Goal: Information Seeking & Learning: Learn about a topic

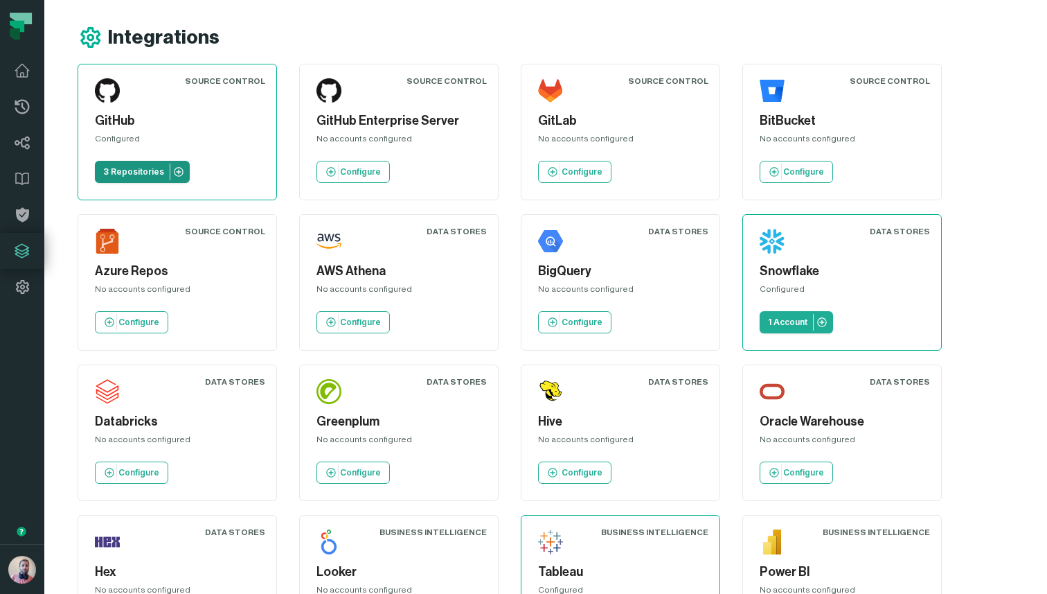
click at [130, 172] on p "3 Repositories" at bounding box center [133, 171] width 61 height 11
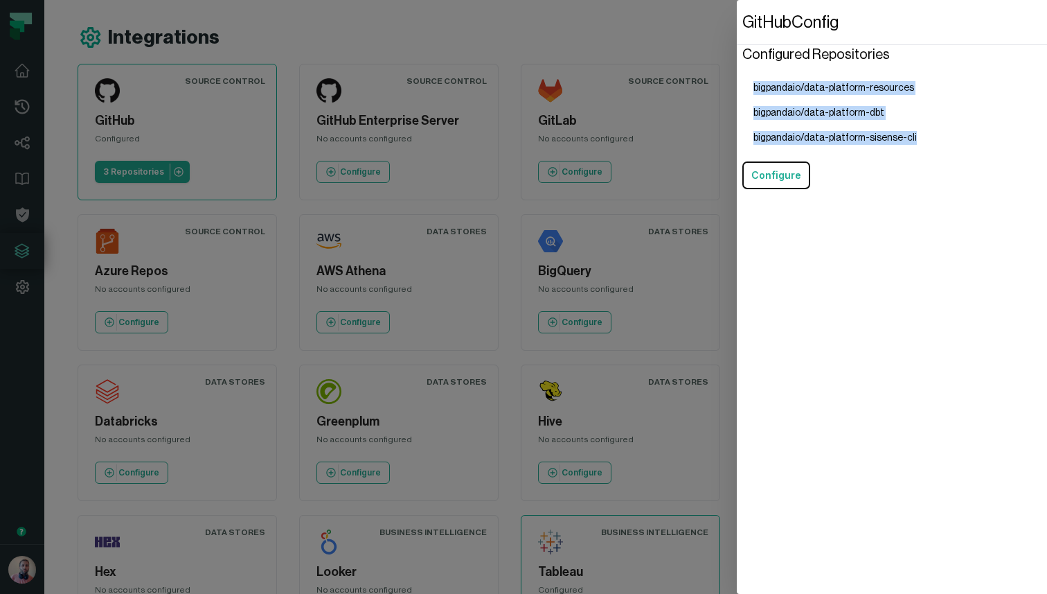
drag, startPoint x: 906, startPoint y: 136, endPoint x: 749, endPoint y: 87, distance: 164.7
click at [749, 87] on ul "bigpandaio/data-platform-resources bigpandaio/data-platform-dbt bigpandaio/data…" at bounding box center [836, 112] width 186 height 75
click at [836, 93] on li "bigpandaio/data-platform-resources" at bounding box center [836, 87] width 186 height 25
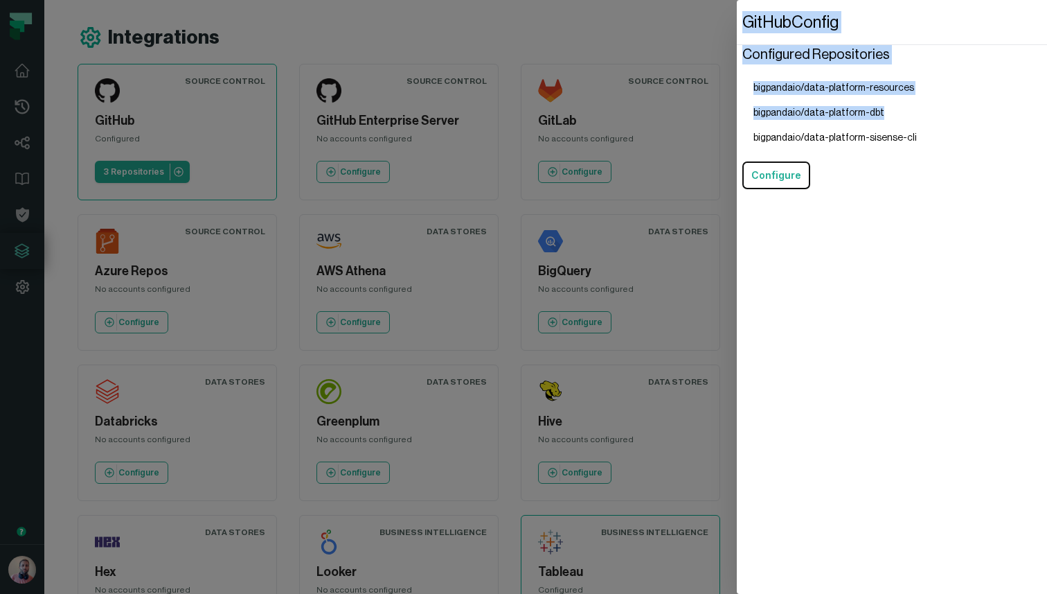
drag, startPoint x: 885, startPoint y: 112, endPoint x: 736, endPoint y: 114, distance: 148.2
click at [737, 114] on div "GitHub Config Configured Repositories bigpandaio/data-platform-resources bigpan…" at bounding box center [892, 297] width 310 height 594
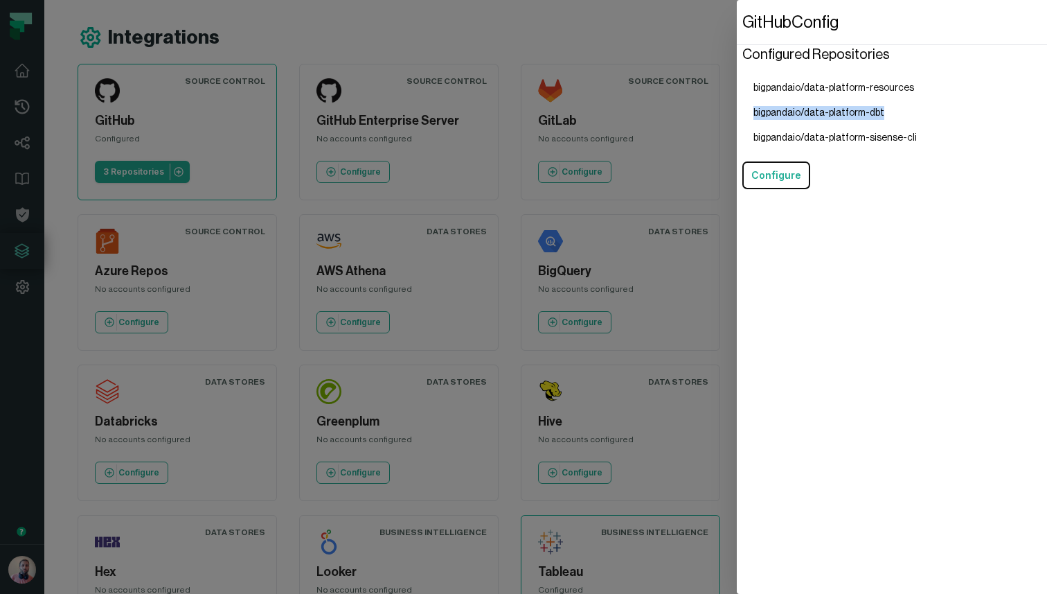
click at [761, 112] on li "bigpandaio/data-platform-dbt" at bounding box center [836, 112] width 186 height 25
click at [737, 113] on dialog "GitHub Config Configured Repositories bigpandaio/data-platform-resources bigpan…" at bounding box center [892, 297] width 310 height 594
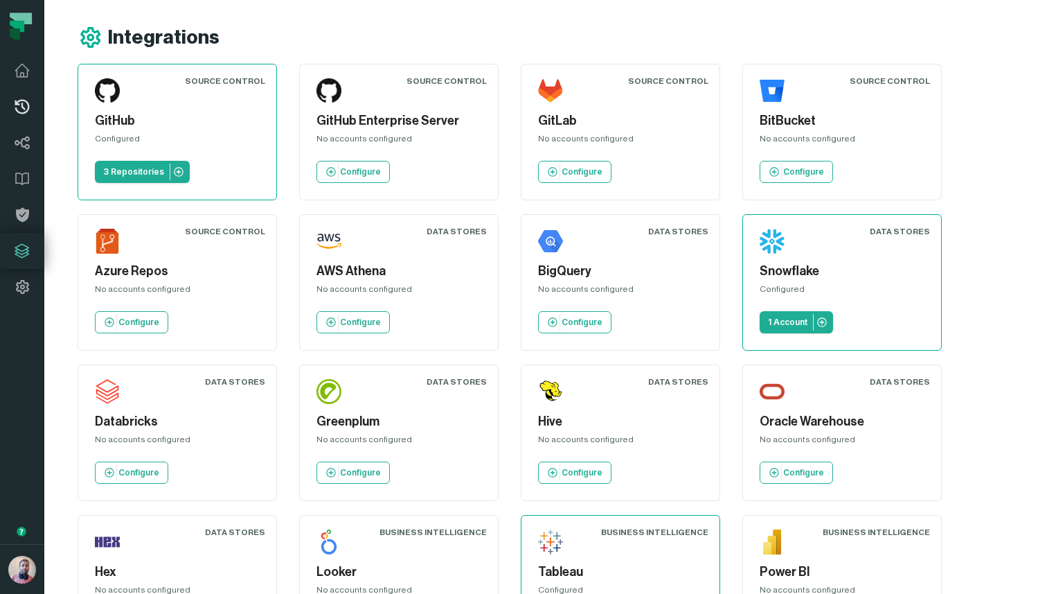
click at [21, 108] on icon at bounding box center [22, 106] width 17 height 17
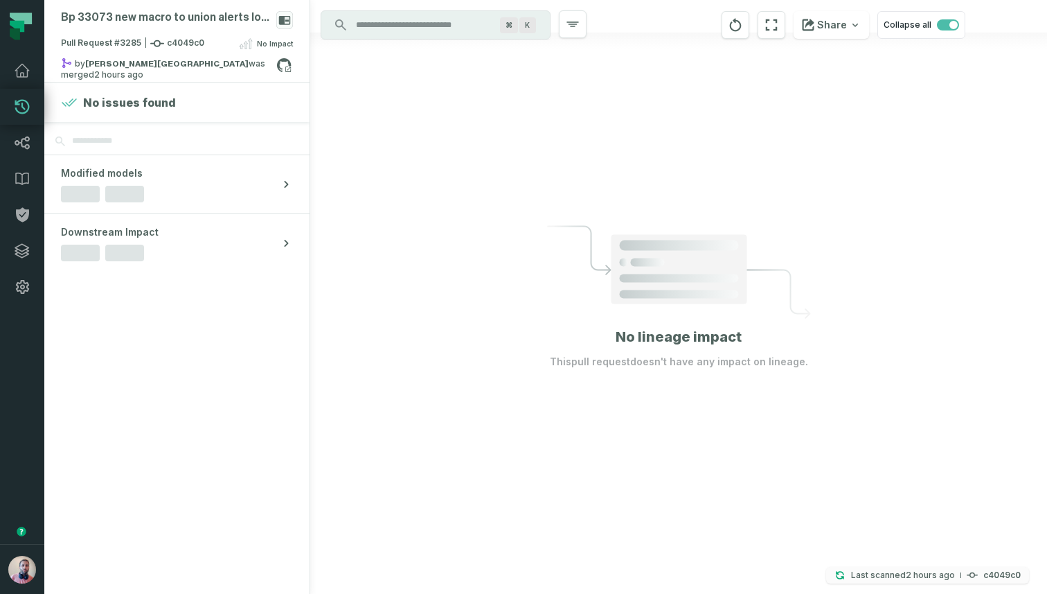
click at [907, 578] on relative-time "[DATE] 5:10:13 PM" at bounding box center [930, 574] width 49 height 10
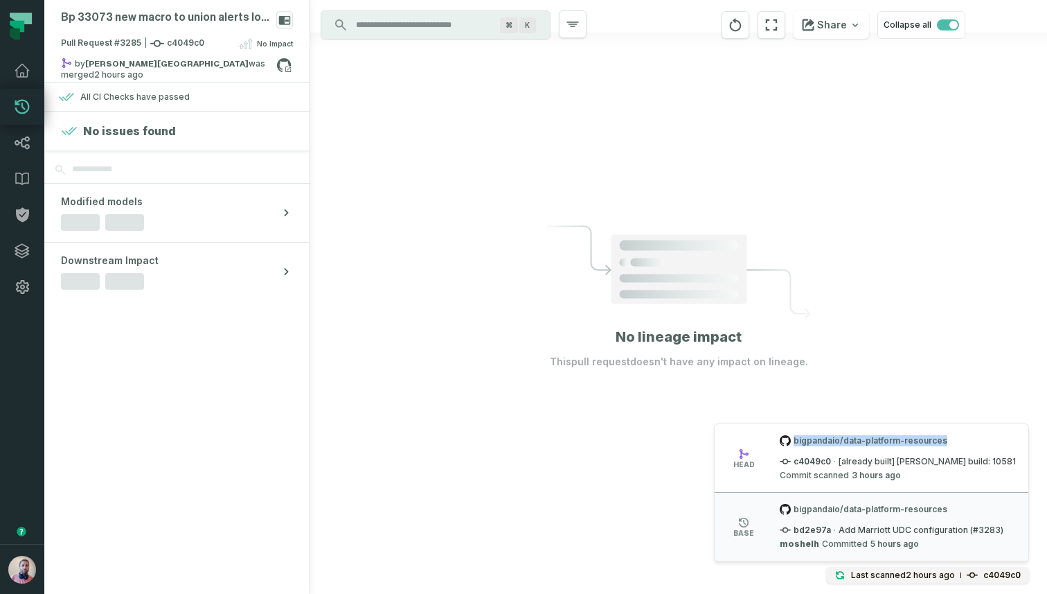
drag, startPoint x: 958, startPoint y: 440, endPoint x: 812, endPoint y: 440, distance: 145.5
click at [812, 440] on span "bigpandaio/data-platform-resources" at bounding box center [898, 440] width 236 height 11
click at [598, 493] on div at bounding box center [678, 297] width 737 height 594
click at [19, 145] on icon at bounding box center [22, 142] width 17 height 17
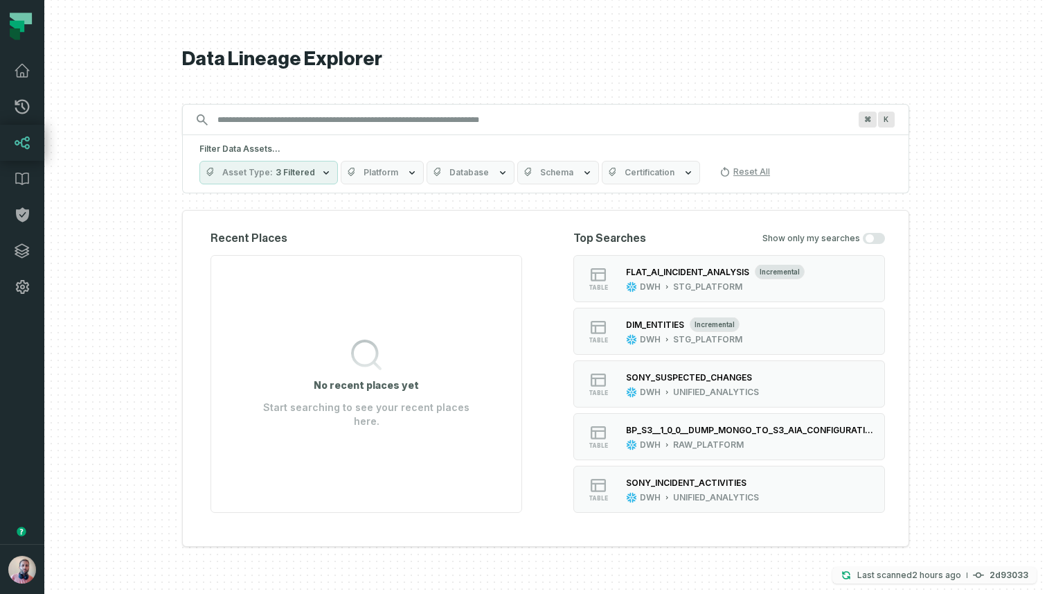
click at [932, 571] on relative-time "[DATE] 5:10:05 PM" at bounding box center [936, 574] width 49 height 10
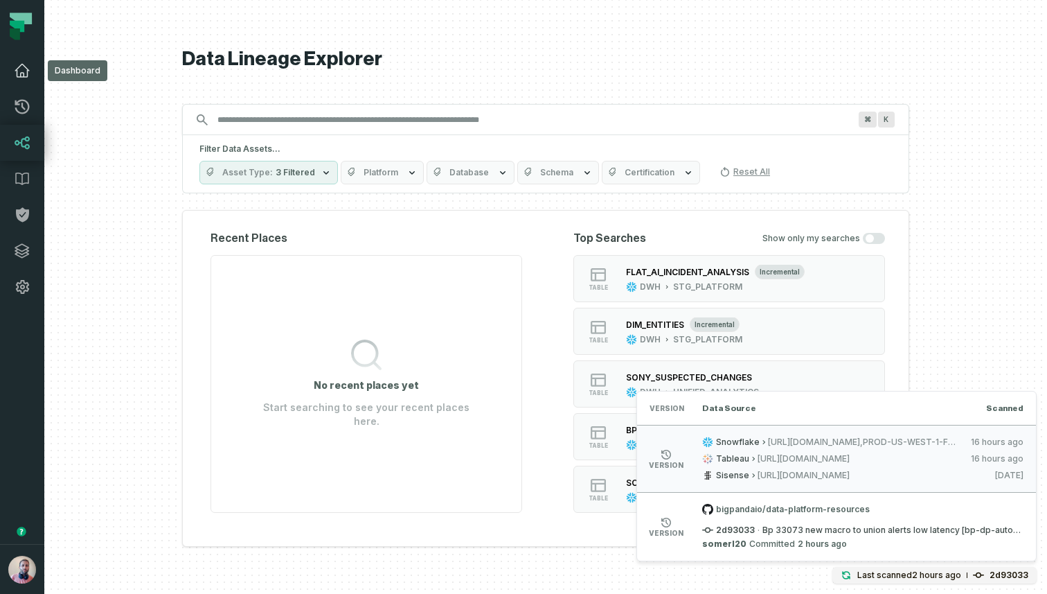
click at [17, 65] on icon at bounding box center [22, 70] width 17 height 17
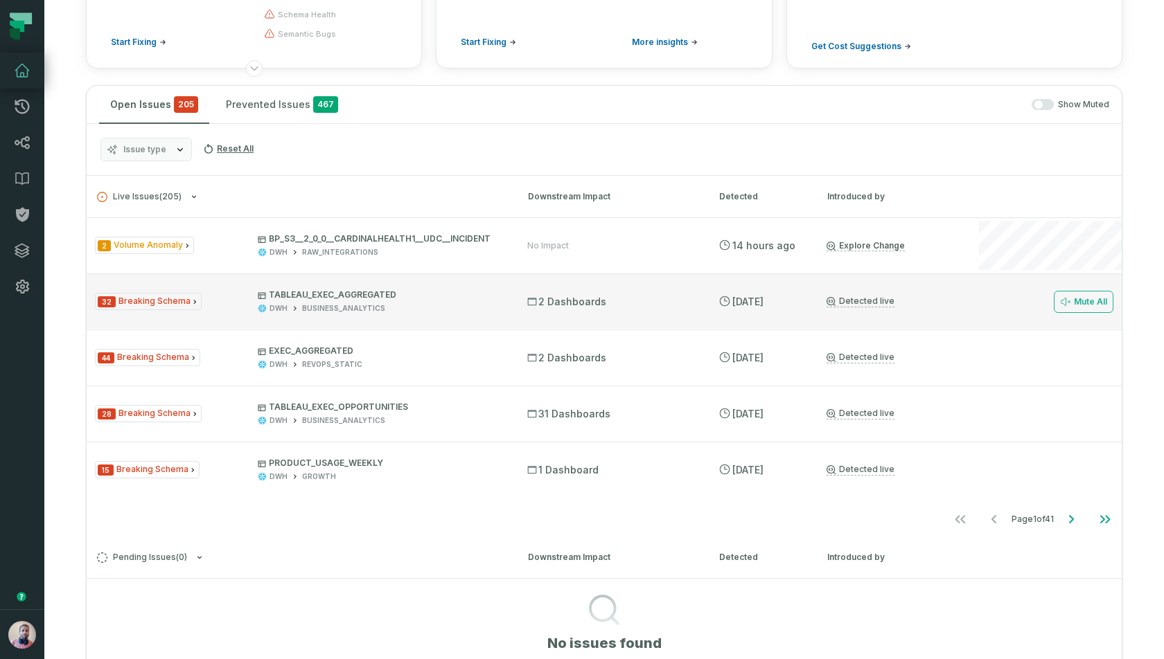
scroll to position [188, 0]
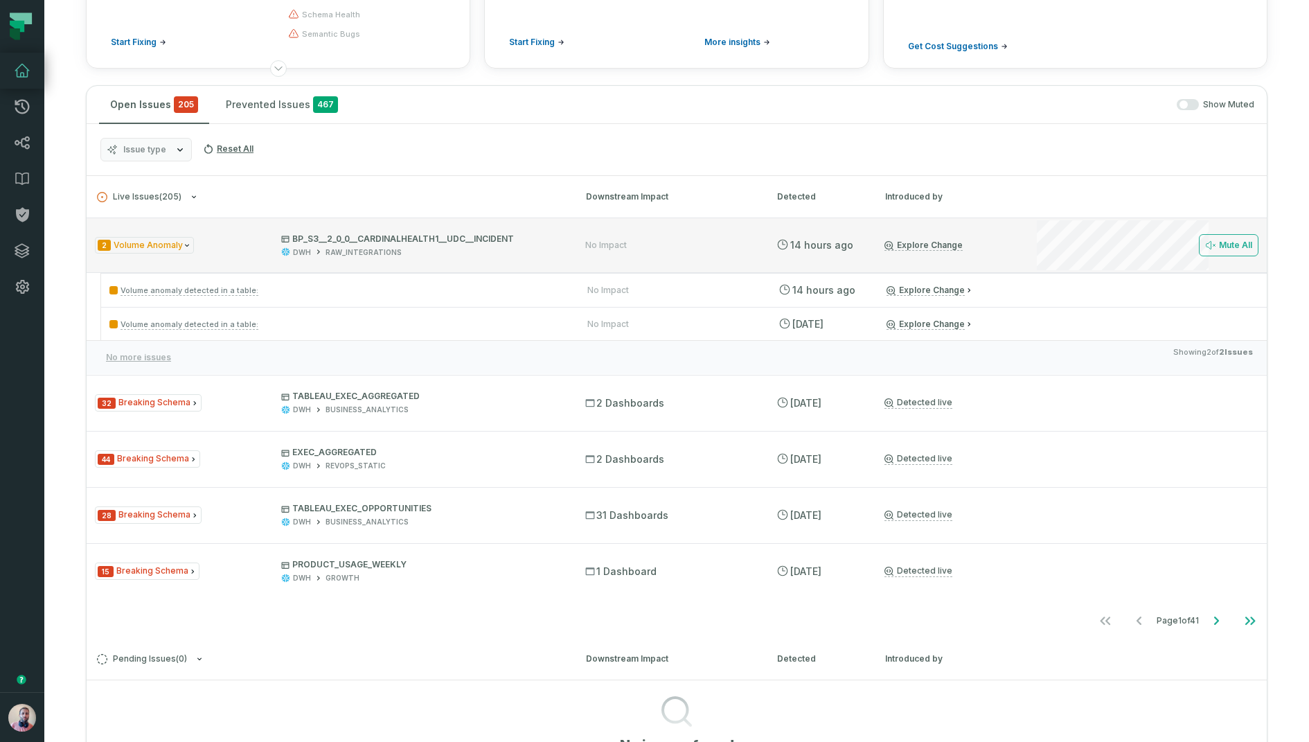
click at [1013, 241] on div "2 Volume Anomaly BP_S3__2_0_0__CARDINALHEALTH1__UDC__INCIDENT DWH RAW_INTEGRATI…" at bounding box center [677, 244] width 1180 height 55
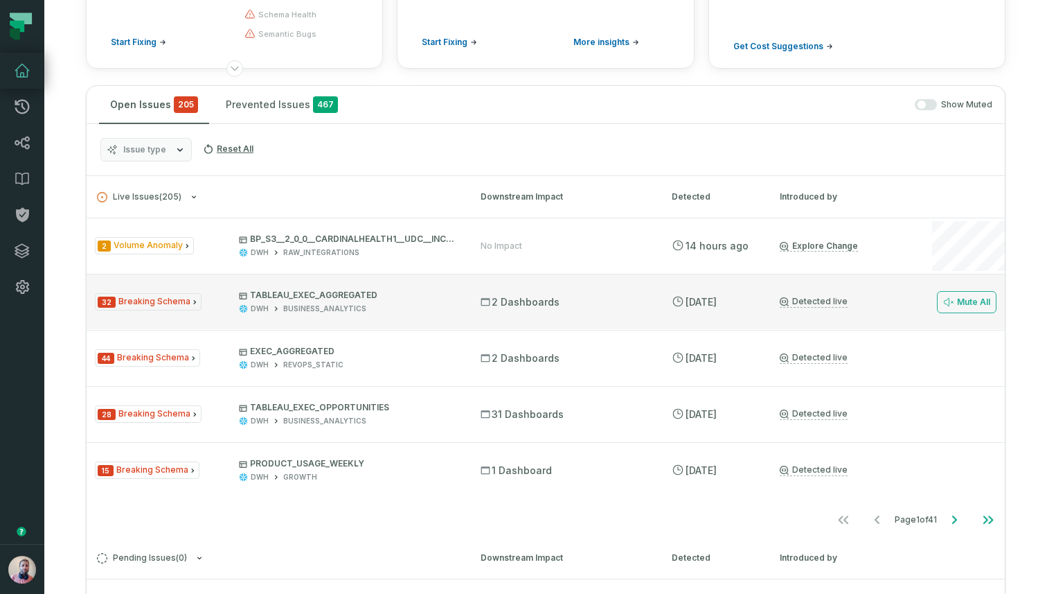
scroll to position [235, 0]
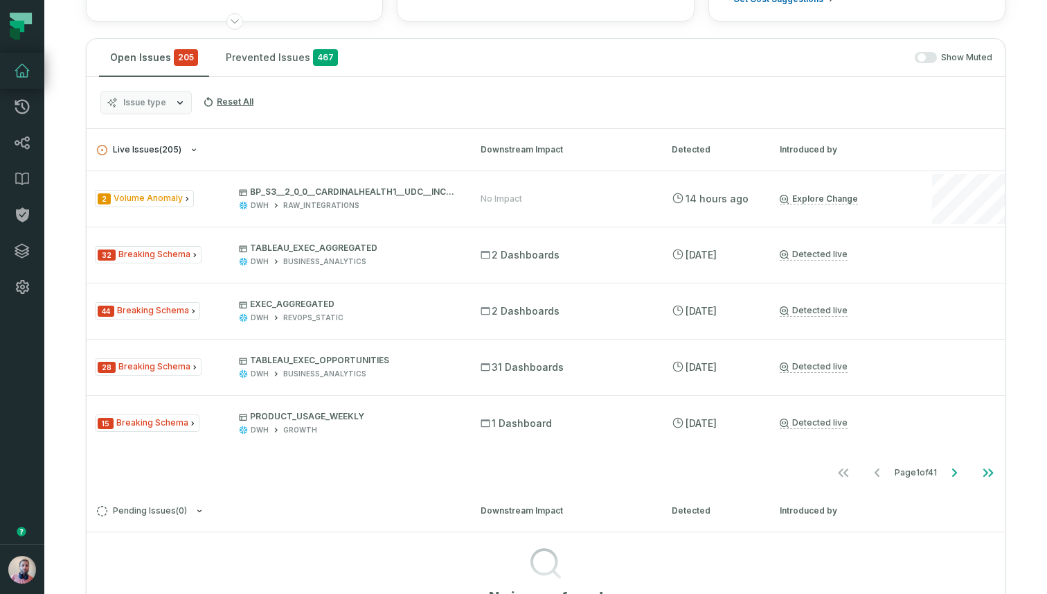
click at [171, 148] on span "Live Issues ( 205 )" at bounding box center [139, 150] width 85 height 10
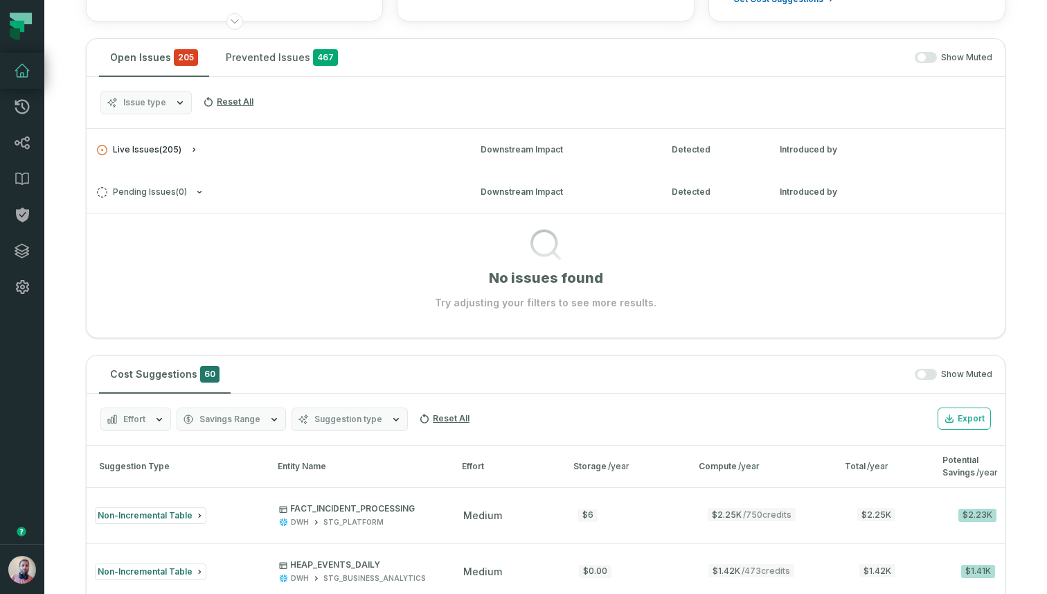
click at [229, 147] on button "Live Issues ( 205 )" at bounding box center [276, 150] width 359 height 10
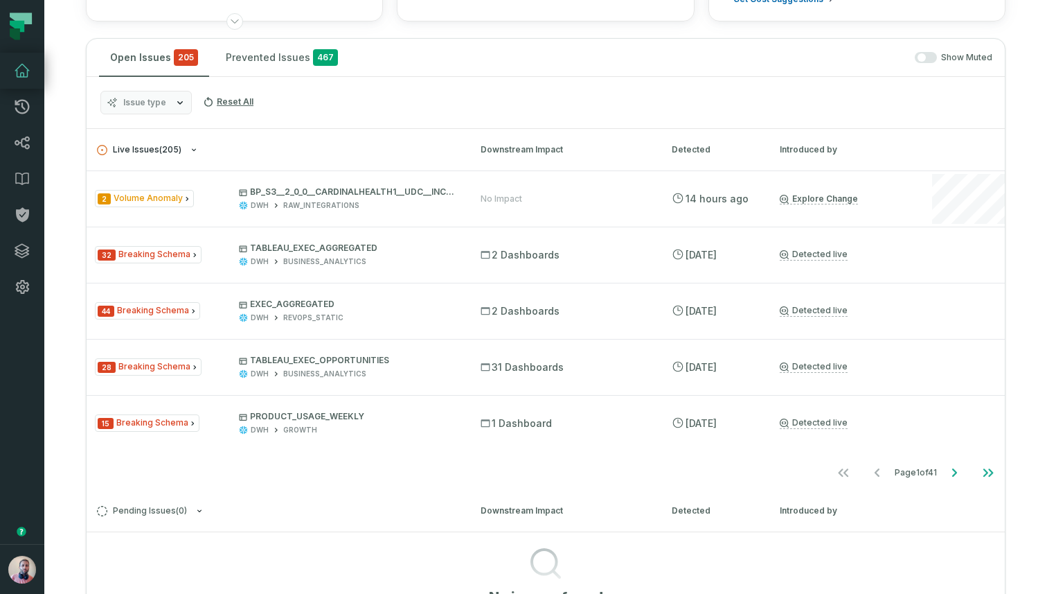
click at [263, 146] on button "Live Issues ( 205 )" at bounding box center [276, 150] width 359 height 10
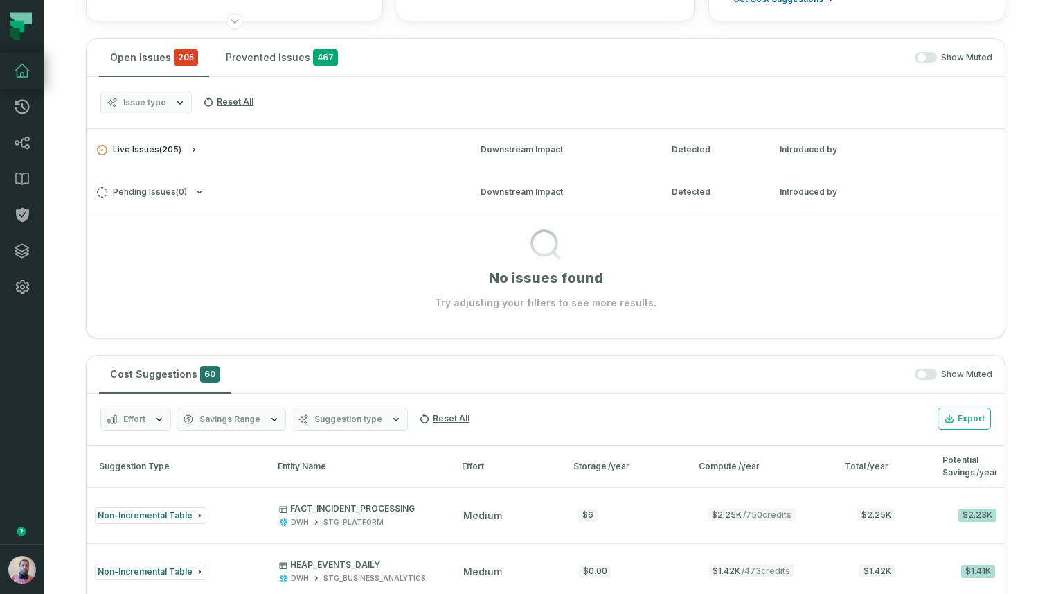
click at [263, 146] on button "Live Issues ( 205 )" at bounding box center [276, 150] width 359 height 10
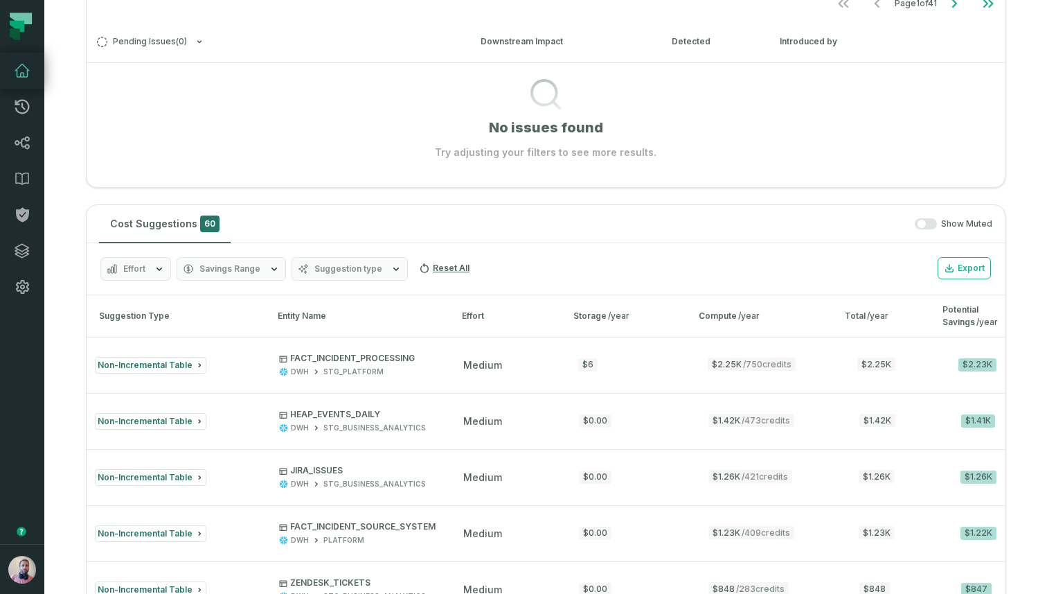
scroll to position [753, 0]
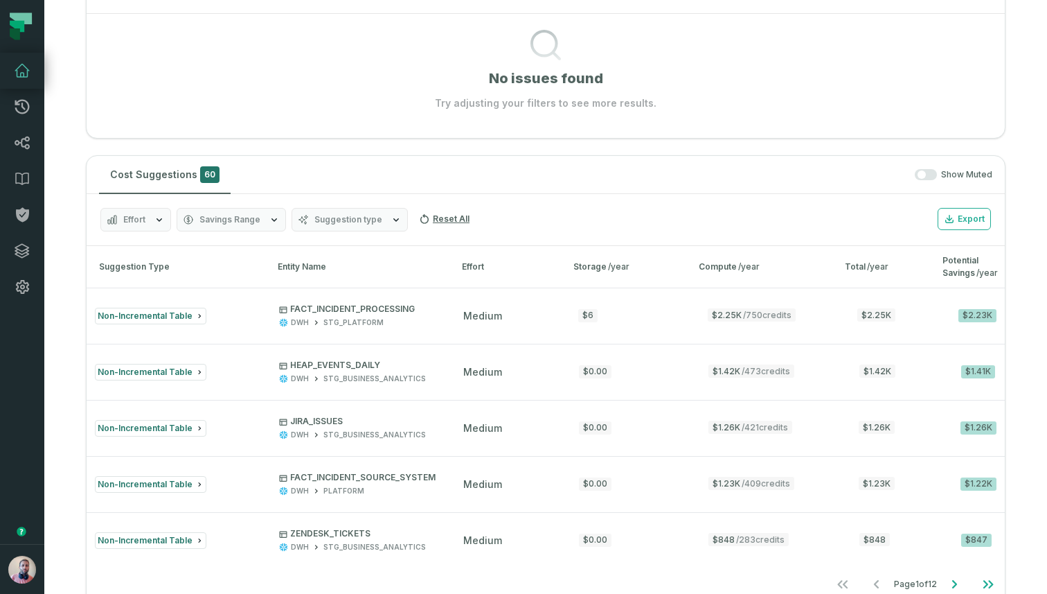
click at [270, 179] on div "Show Muted" at bounding box center [614, 175] width 756 height 12
click at [145, 174] on button "Cost Suggestions 60" at bounding box center [165, 174] width 132 height 37
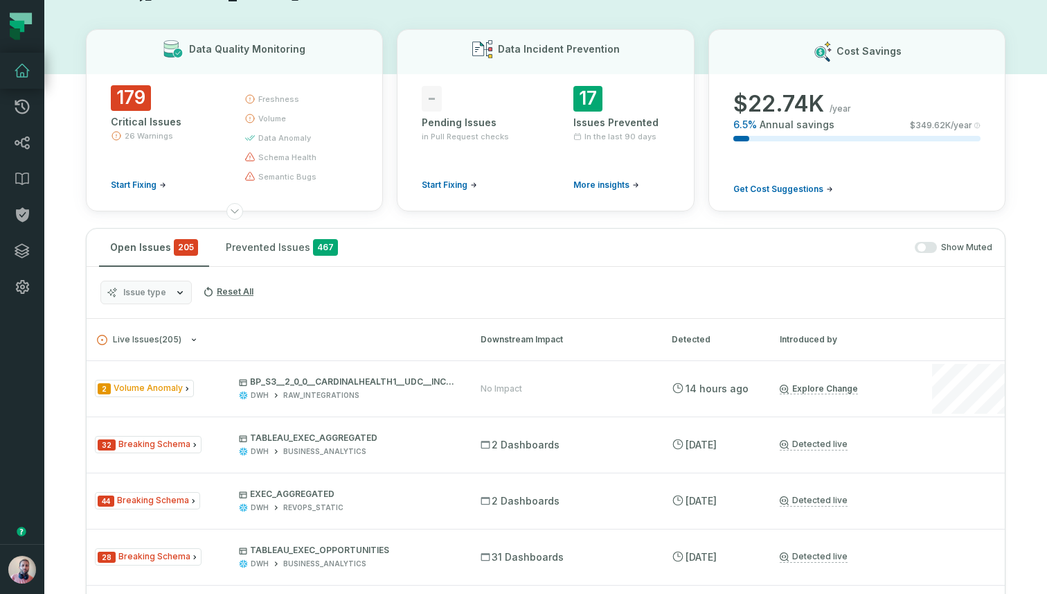
scroll to position [0, 0]
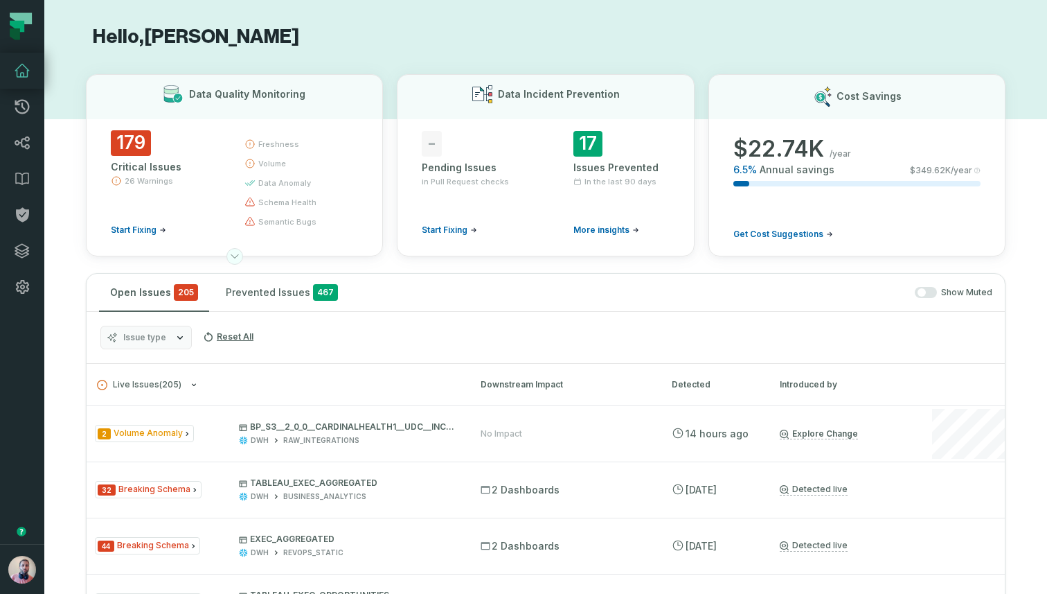
click at [234, 253] on icon at bounding box center [234, 256] width 11 height 11
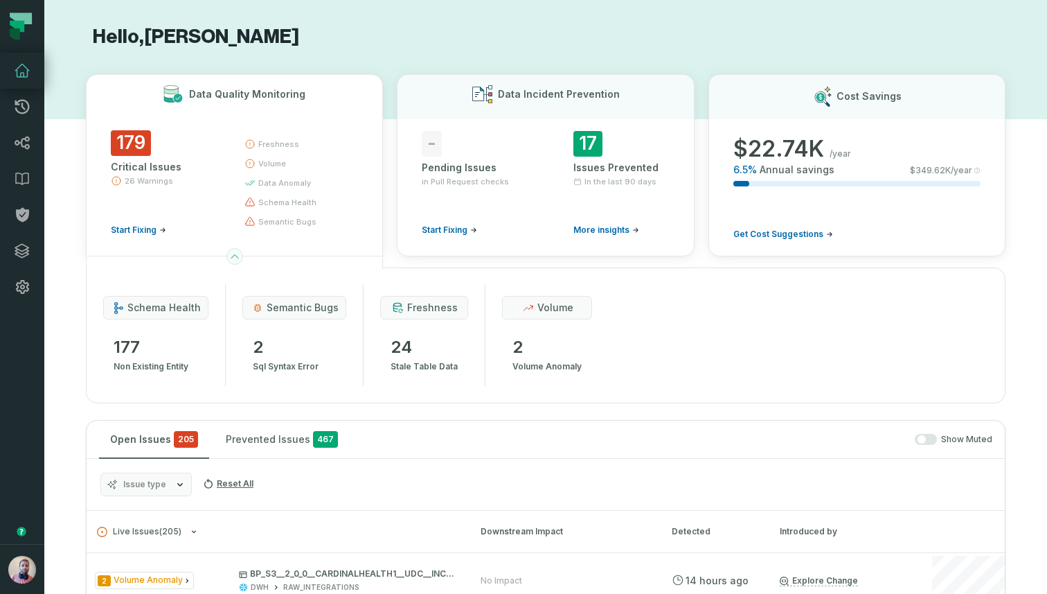
click at [234, 253] on icon at bounding box center [234, 256] width 11 height 11
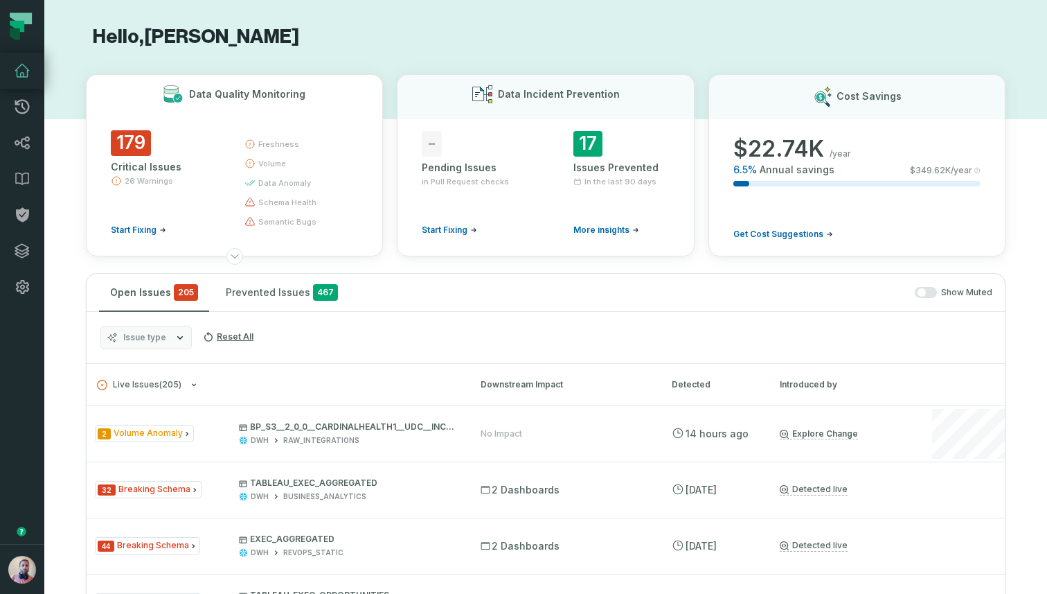
click at [368, 167] on button "Data Quality Monitoring 179 Critical Issues 26 Warnings Start Fixing freshness …" at bounding box center [234, 165] width 297 height 182
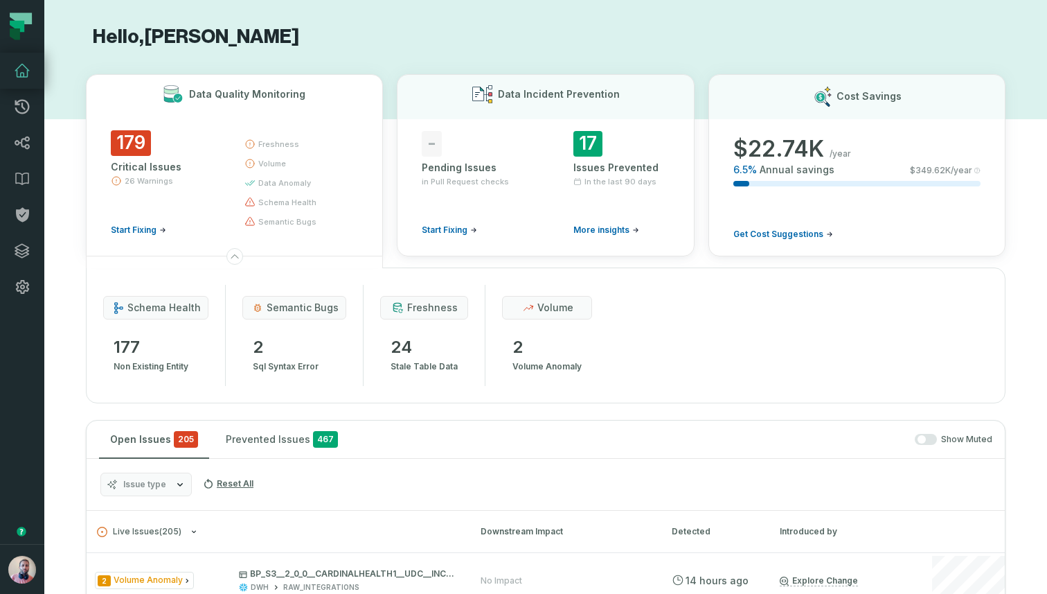
click at [368, 167] on button "Data Quality Monitoring 179 Critical Issues 26 Warnings Start Fixing freshness …" at bounding box center [234, 165] width 297 height 182
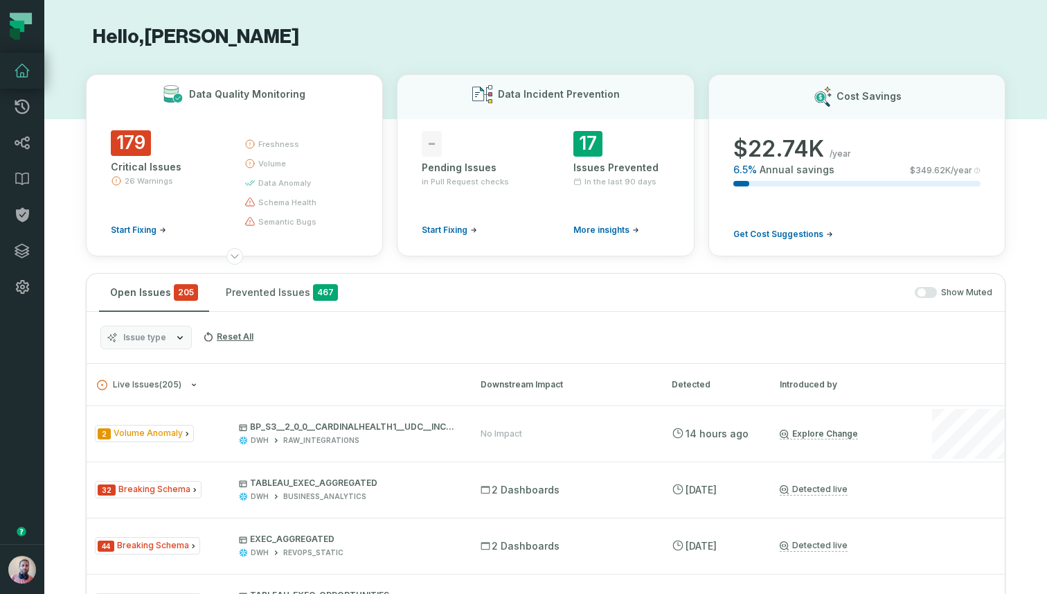
click at [220, 158] on div "179 Critical Issues 26 Warnings Start Fixing freshness volume data anomaly sche…" at bounding box center [234, 187] width 247 height 115
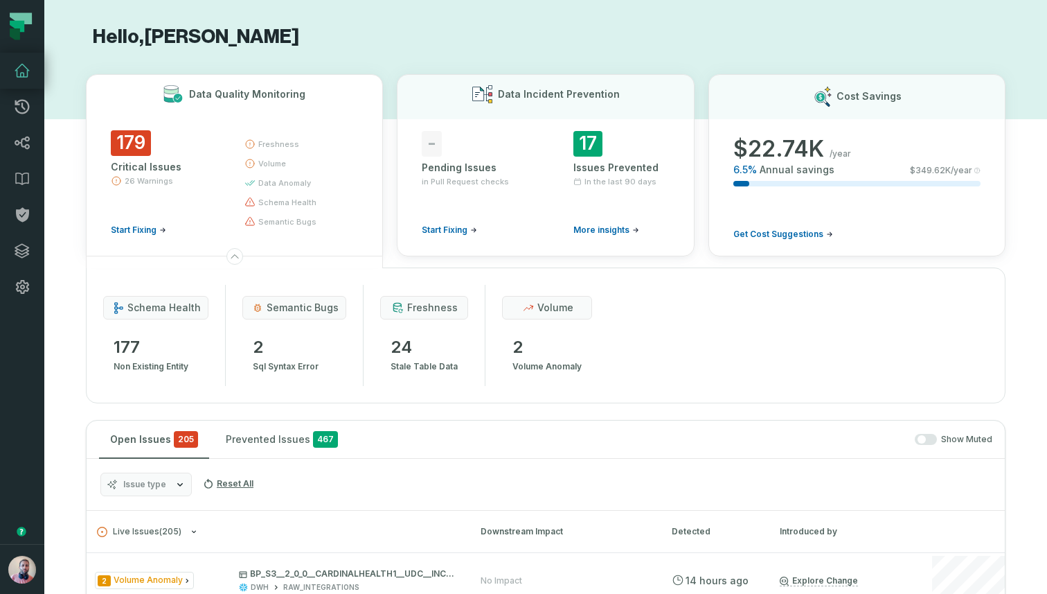
click at [220, 200] on div "179 Critical Issues 26 Warnings Start Fixing freshness volume data anomaly sche…" at bounding box center [234, 187] width 247 height 115
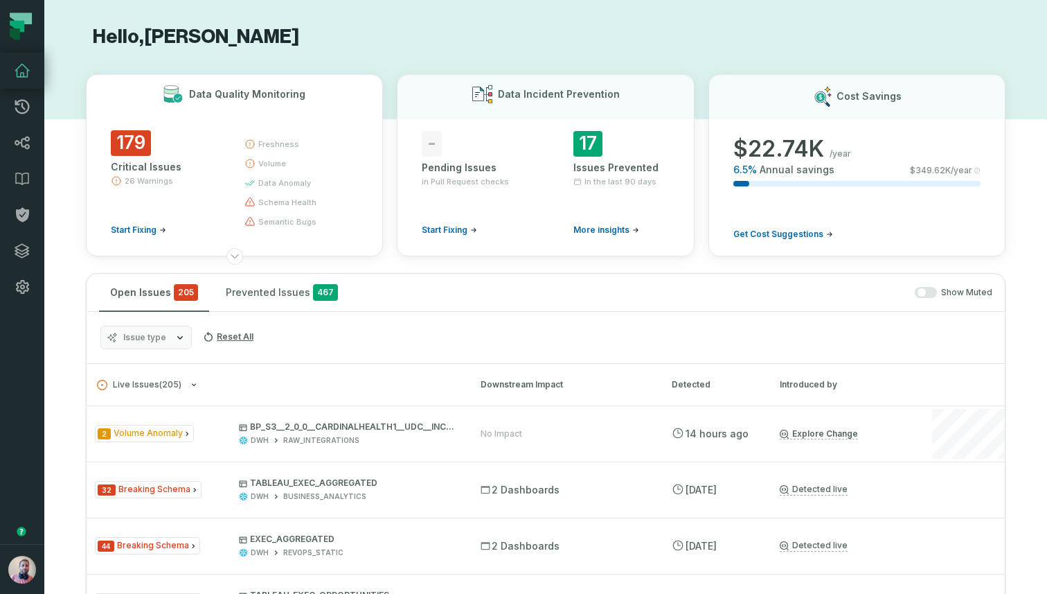
click at [220, 180] on div "179 Critical Issues 26 Warnings Start Fixing freshness volume data anomaly sche…" at bounding box center [234, 187] width 247 height 115
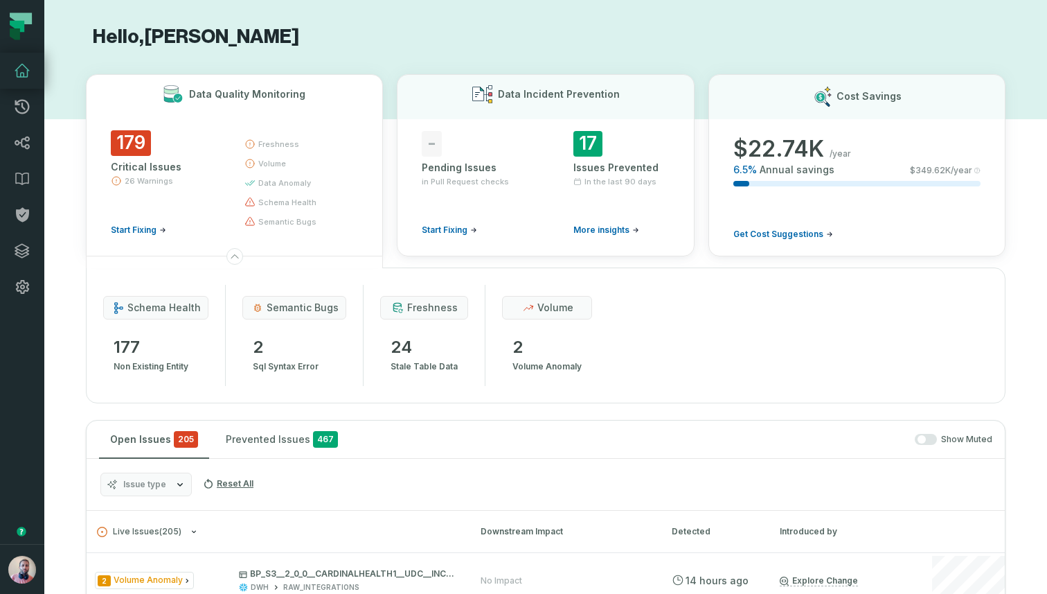
click at [220, 180] on div "179 Critical Issues 26 Warnings Start Fixing freshness volume data anomaly sche…" at bounding box center [234, 187] width 247 height 115
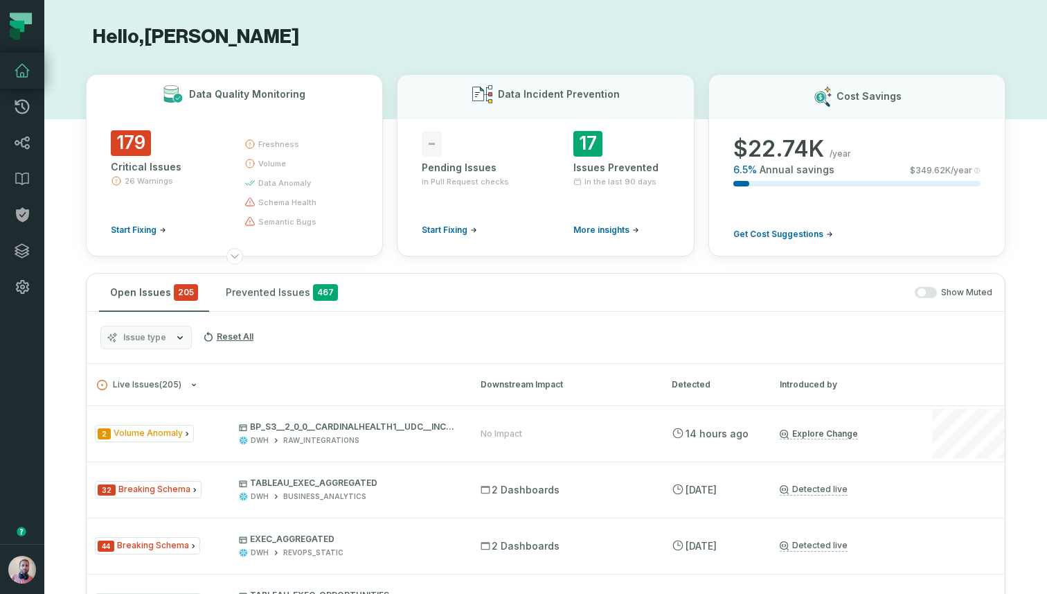
click at [220, 180] on div "179 Critical Issues 26 Warnings Start Fixing freshness volume data anomaly sche…" at bounding box center [234, 187] width 247 height 115
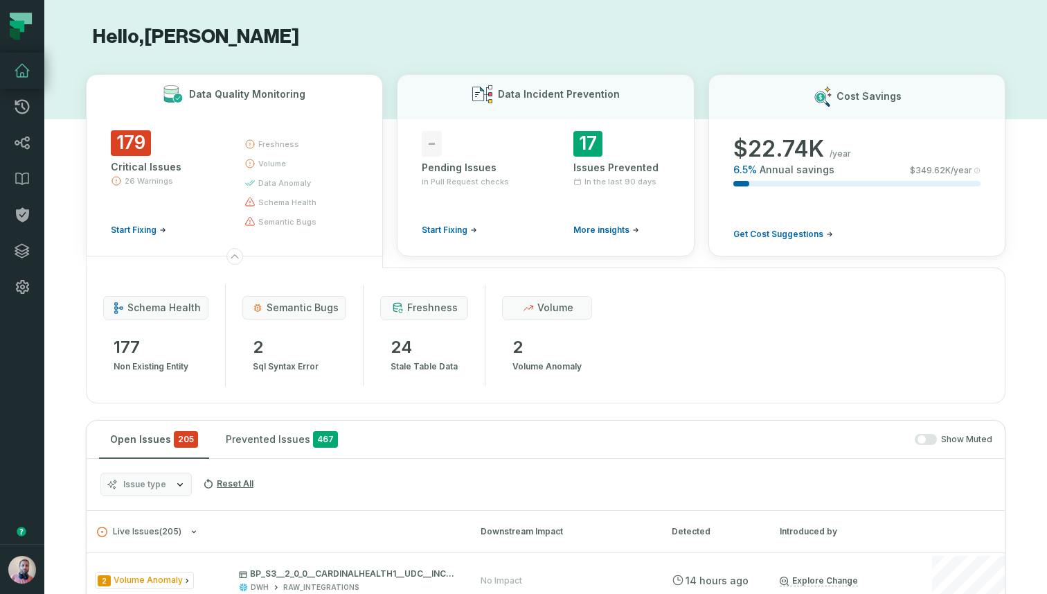
click at [220, 180] on div "179 Critical Issues 26 Warnings Start Fixing freshness volume data anomaly sche…" at bounding box center [234, 187] width 247 height 115
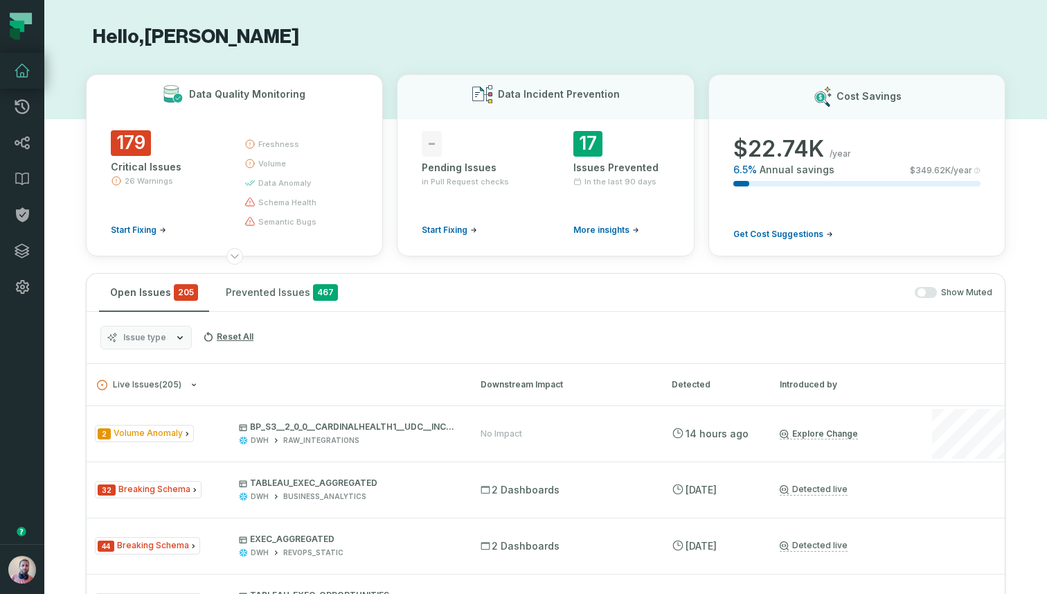
click at [220, 180] on div "179 Critical Issues 26 Warnings Start Fixing freshness volume data anomaly sche…" at bounding box center [234, 187] width 247 height 115
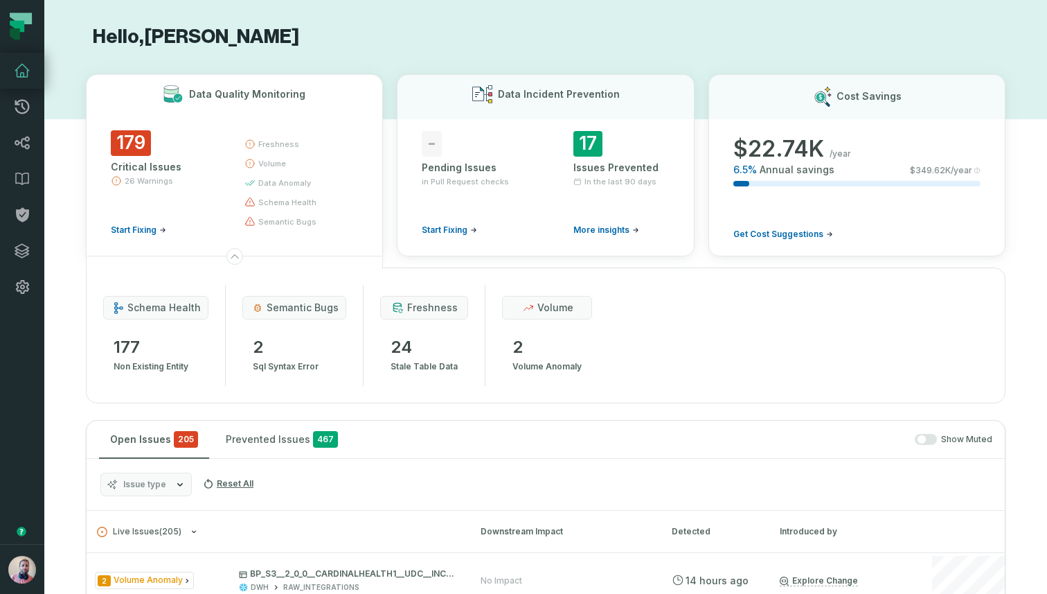
click at [220, 180] on div "179 Critical Issues 26 Warnings Start Fixing freshness volume data anomaly sche…" at bounding box center [234, 187] width 247 height 115
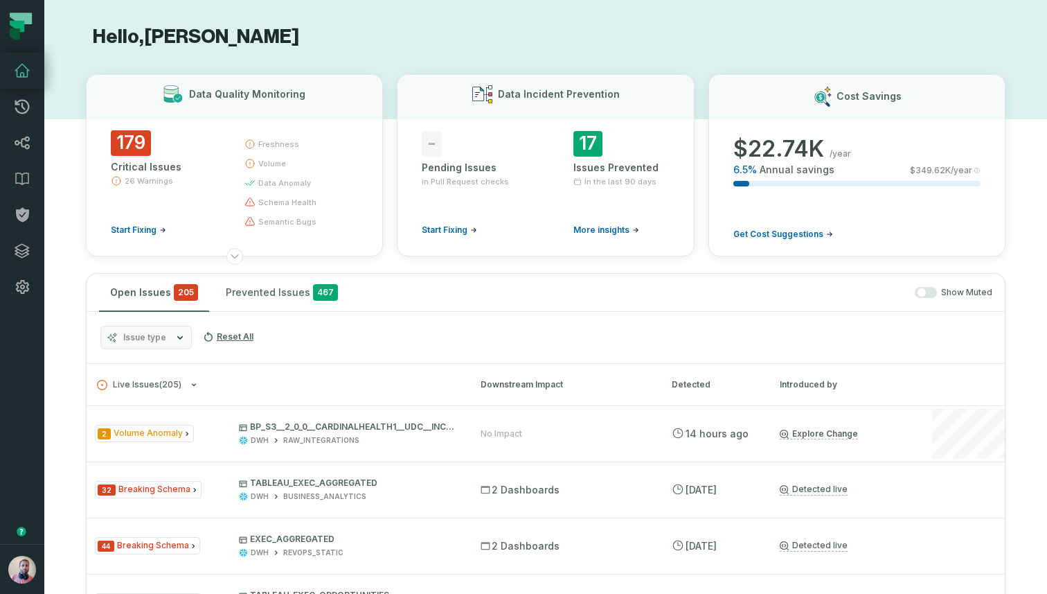
click at [278, 192] on div "freshness volume data anomaly schema health semantic bugs" at bounding box center [299, 182] width 109 height 105
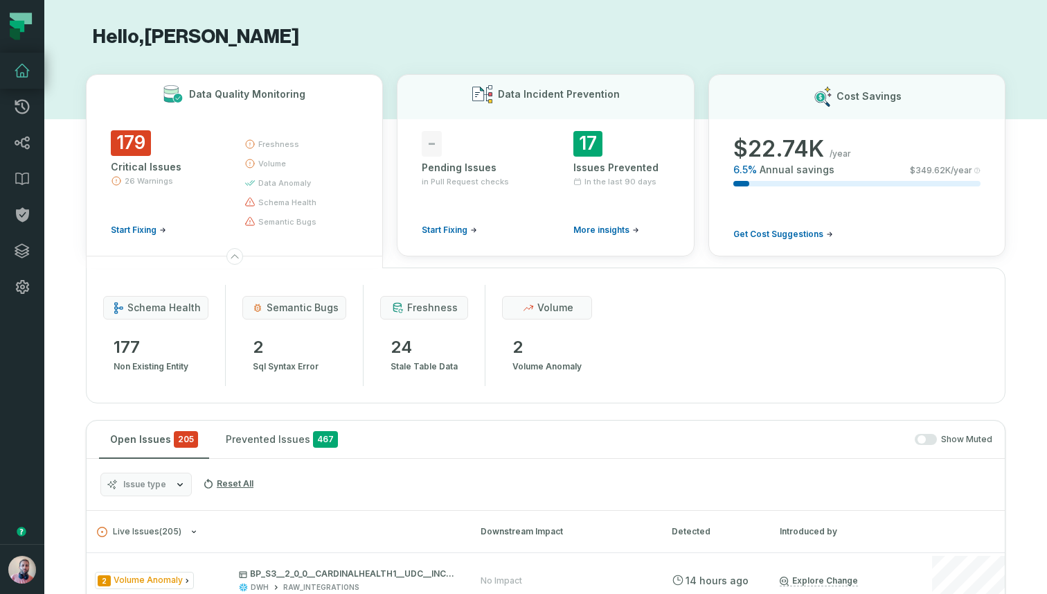
click at [278, 192] on div "freshness volume data anomaly schema health semantic bugs" at bounding box center [299, 182] width 109 height 105
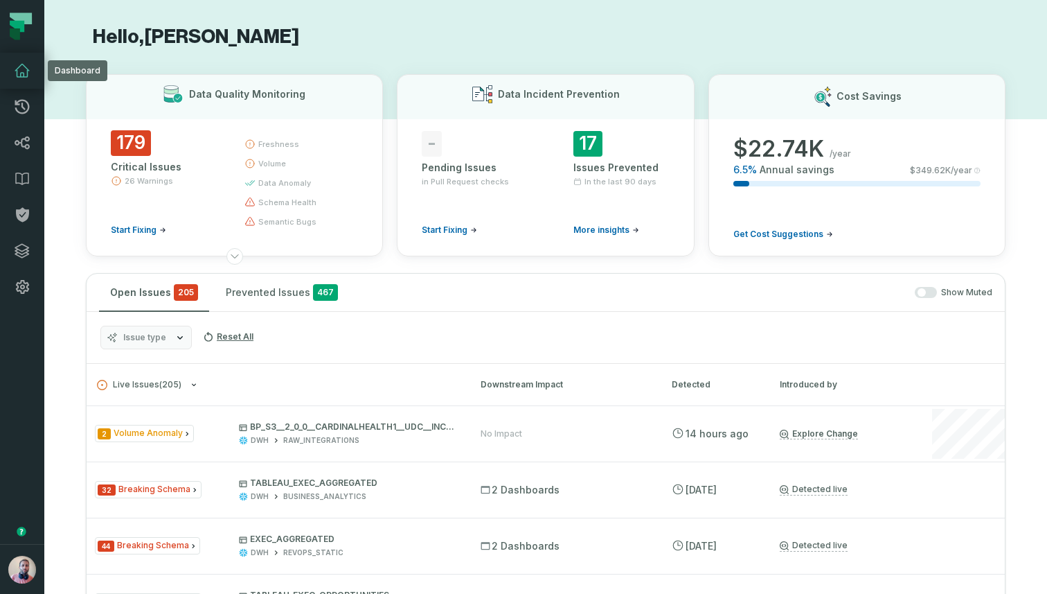
click at [25, 87] on link "Dashboard" at bounding box center [22, 71] width 44 height 36
